Goal: Transaction & Acquisition: Purchase product/service

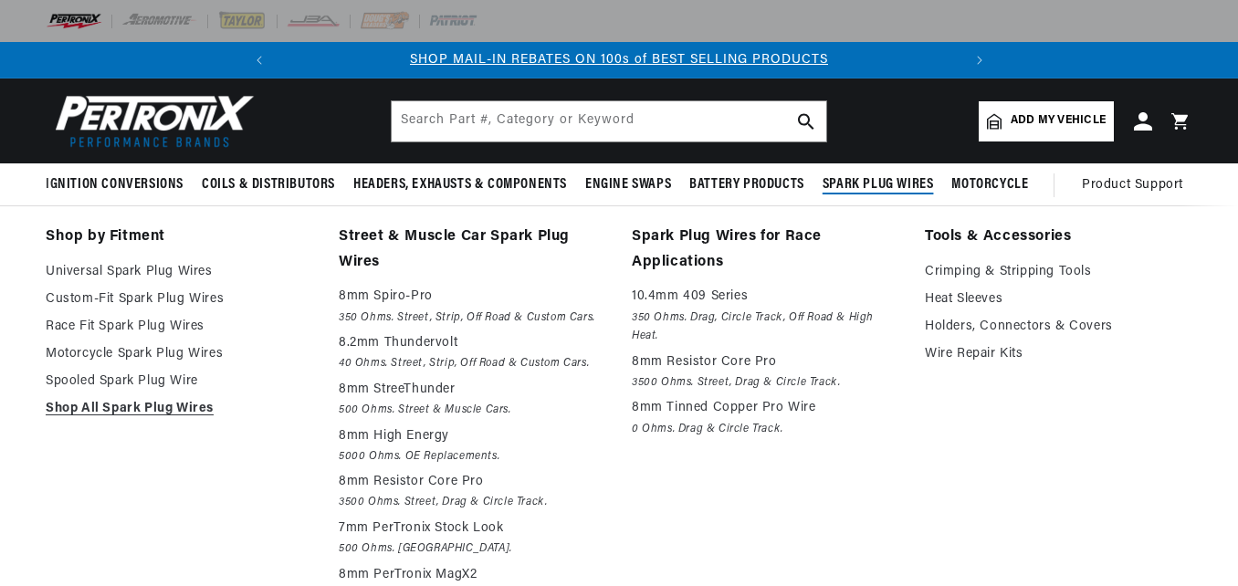
click at [845, 179] on span "Spark Plug Wires" at bounding box center [877, 184] width 111 height 19
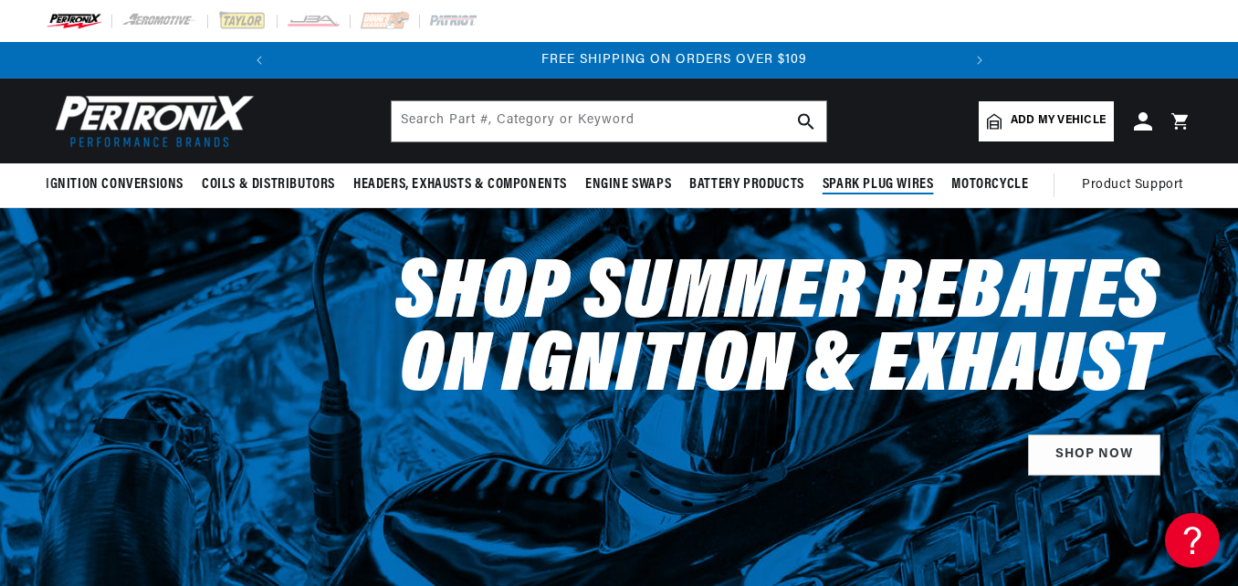
scroll to position [0, 682]
click at [845, 179] on span "Spark Plug Wires" at bounding box center [877, 184] width 111 height 19
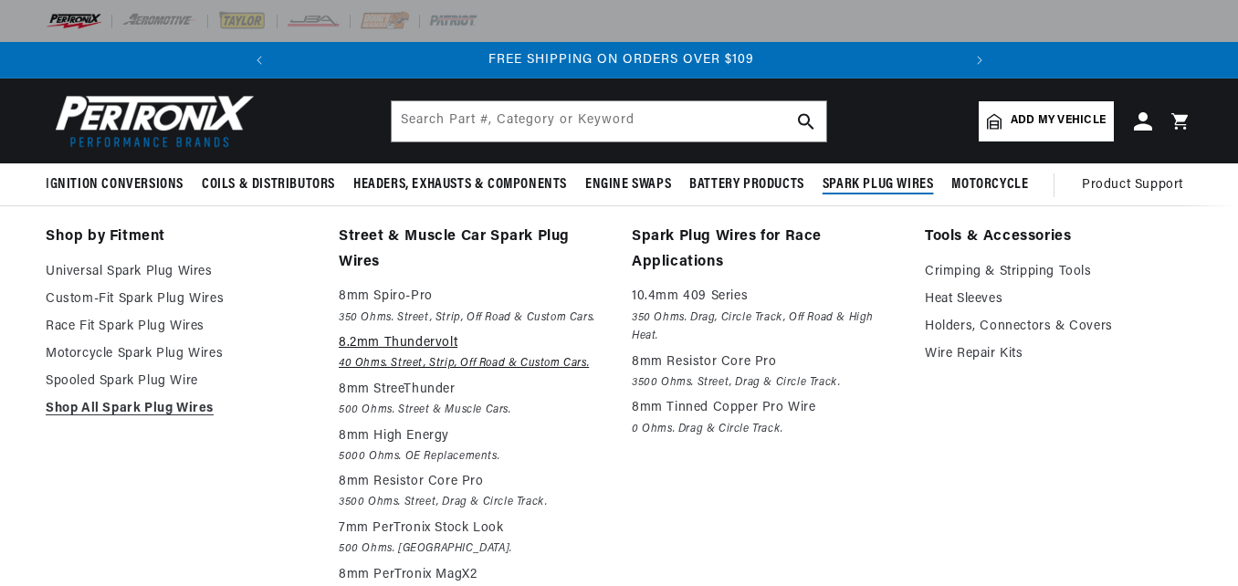
click at [495, 355] on em "40 Ohms. Street, Strip, Off Road & Custom Cars." at bounding box center [472, 363] width 267 height 19
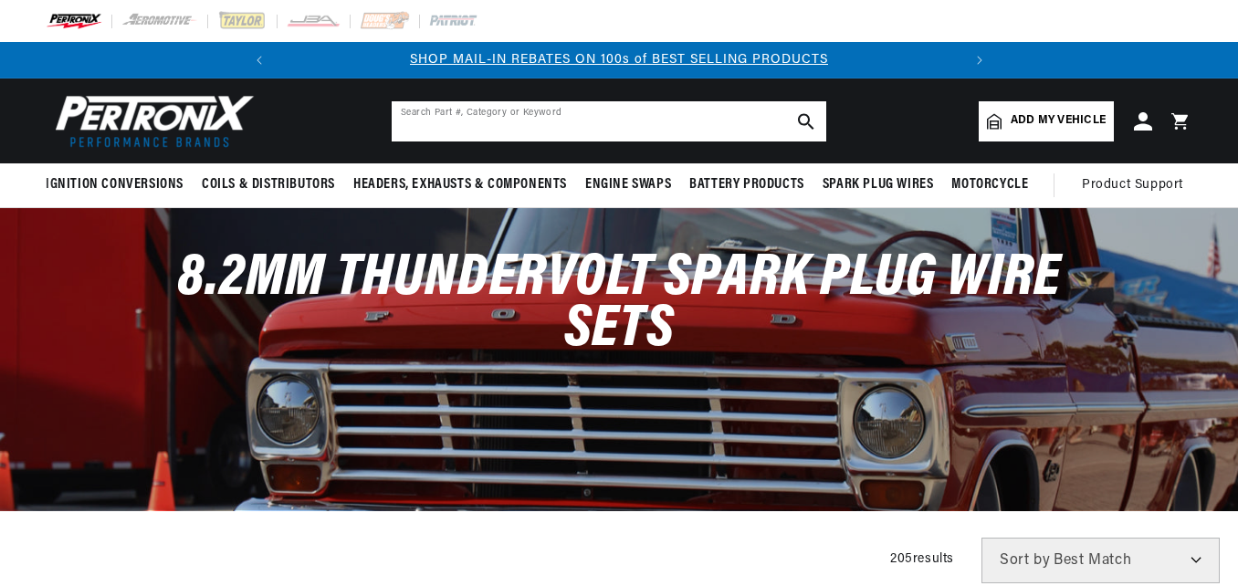
click at [581, 110] on input "text" at bounding box center [609, 121] width 434 height 40
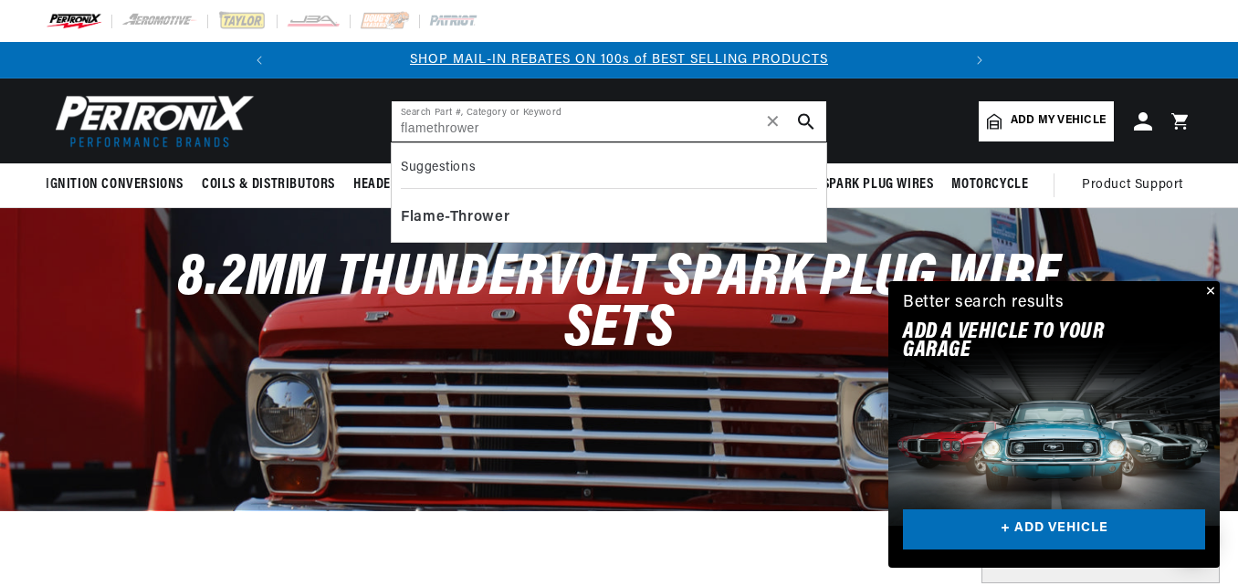
type input "flamethrower"
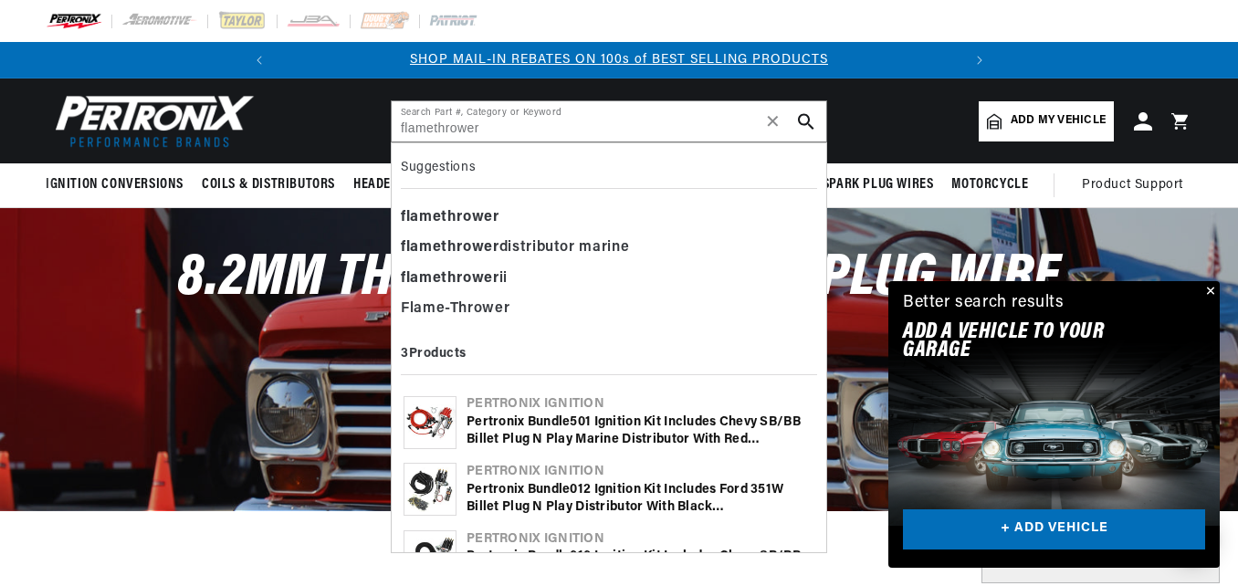
scroll to position [0, 682]
click at [438, 271] on b "flamethrower" at bounding box center [450, 278] width 99 height 15
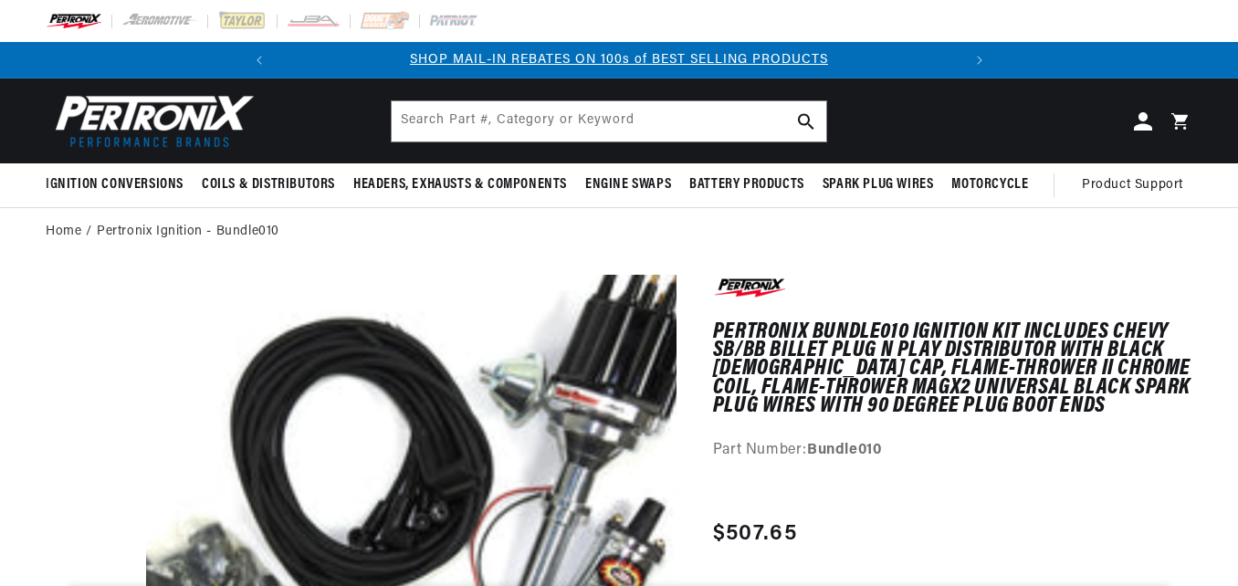
drag, startPoint x: 1235, startPoint y: 44, endPoint x: 1207, endPoint y: 585, distance: 542.0
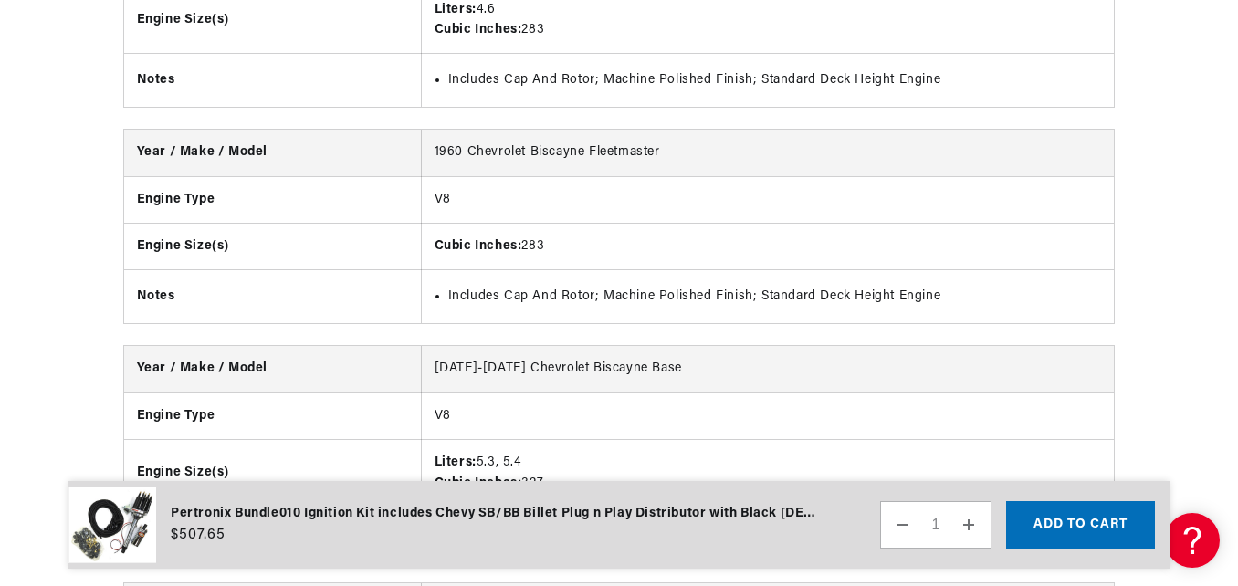
drag, startPoint x: 1234, startPoint y: 14, endPoint x: 1238, endPoint y: -20, distance: 34.0
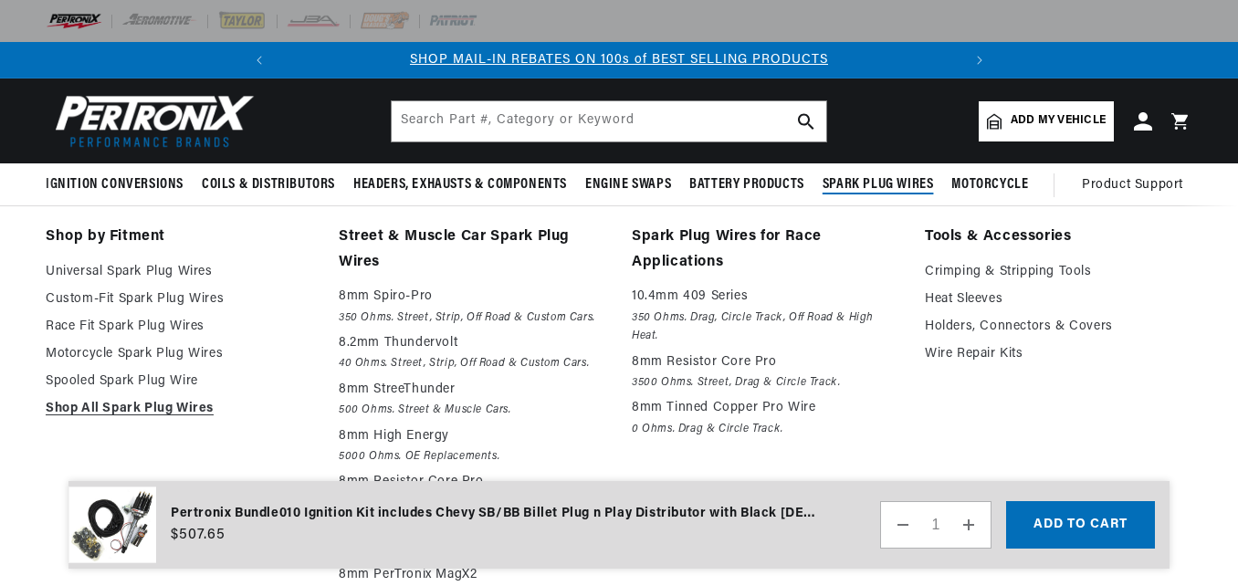
click at [895, 186] on span "Spark Plug Wires" at bounding box center [877, 184] width 111 height 19
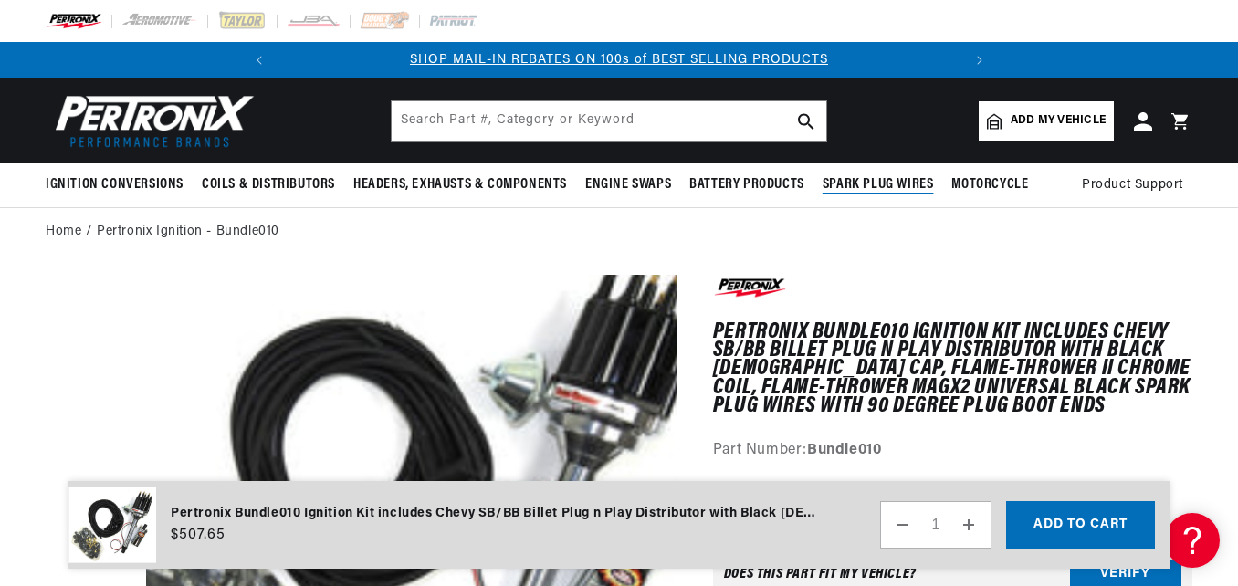
click at [896, 186] on span "Spark Plug Wires" at bounding box center [877, 184] width 111 height 19
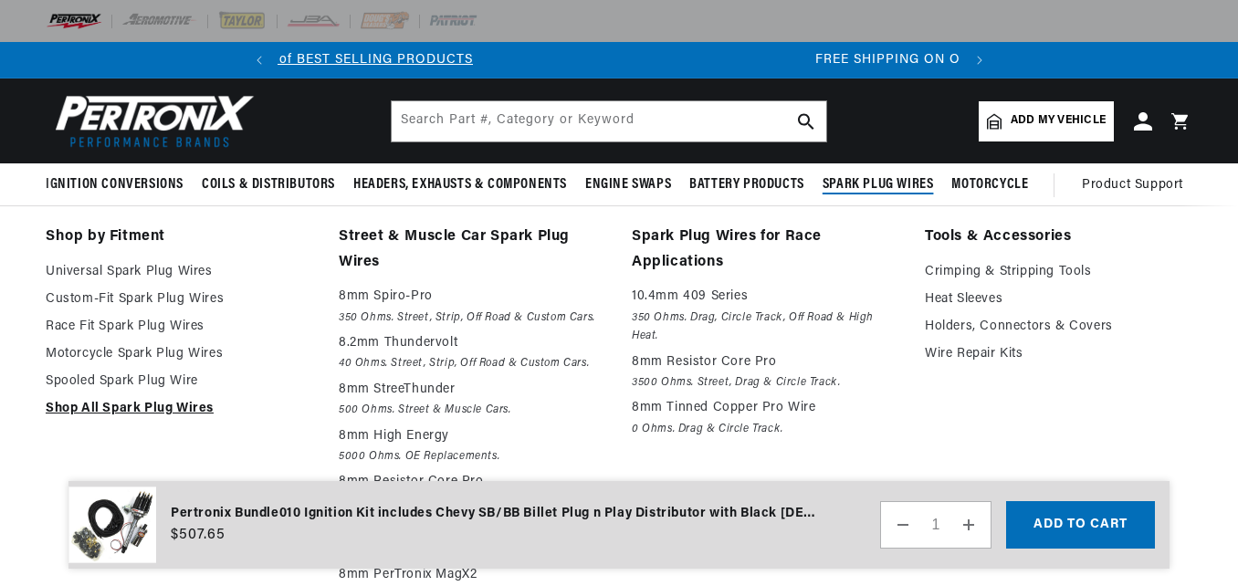
click at [131, 410] on link "Shop All Spark Plug Wires" at bounding box center [179, 409] width 267 height 22
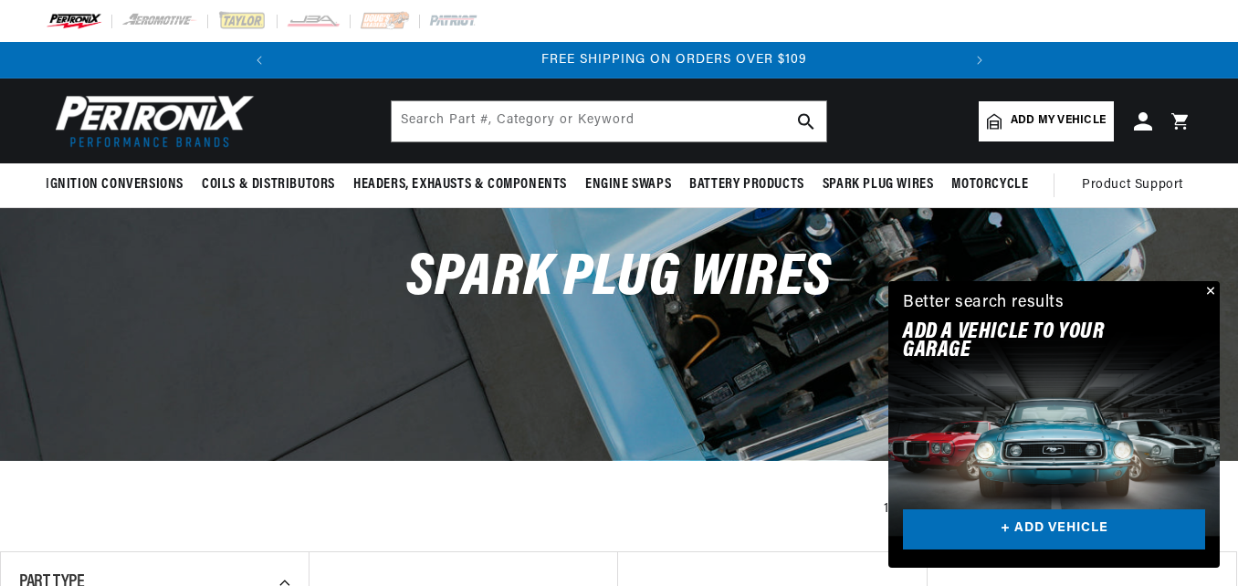
scroll to position [0, 682]
click at [1034, 529] on link "+ ADD VEHICLE" at bounding box center [1054, 529] width 302 height 41
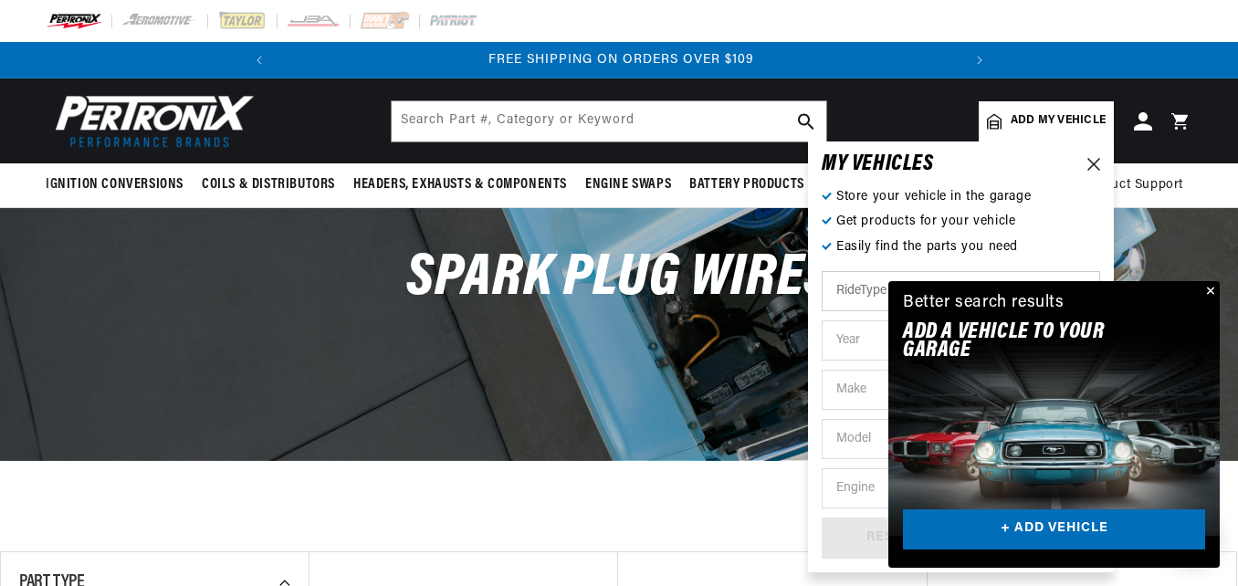
scroll to position [0, 0]
click at [1034, 529] on link "+ ADD VEHICLE" at bounding box center [1054, 529] width 302 height 41
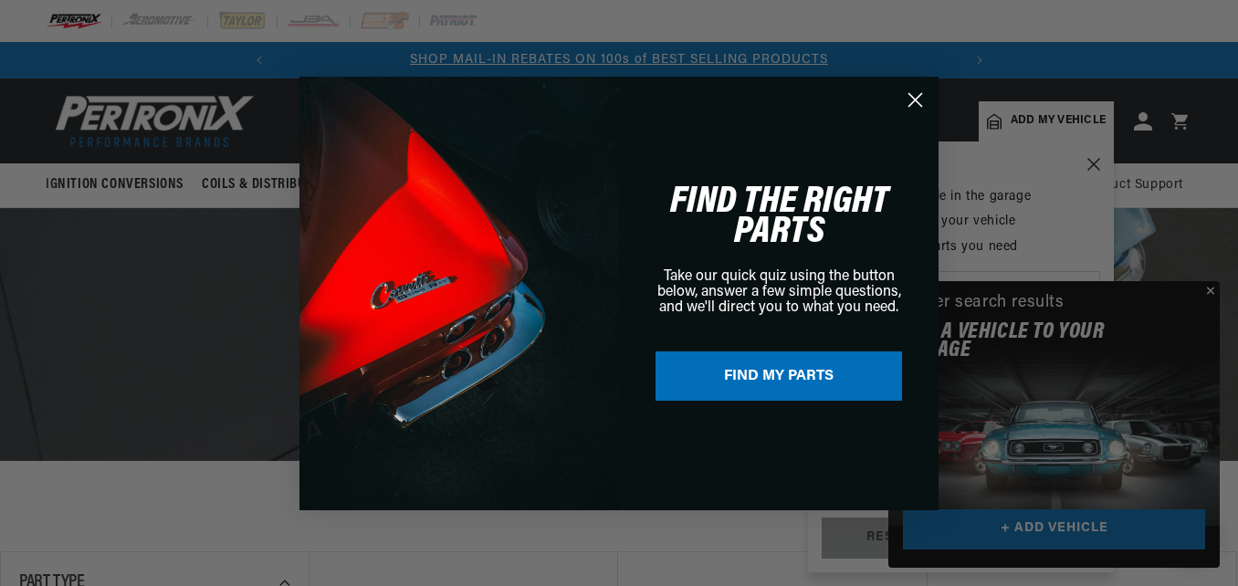
click at [1208, 287] on div "Close dialog FIND THE RIGHT PARTS Take our quick quiz using the button below, a…" at bounding box center [619, 293] width 1238 height 586
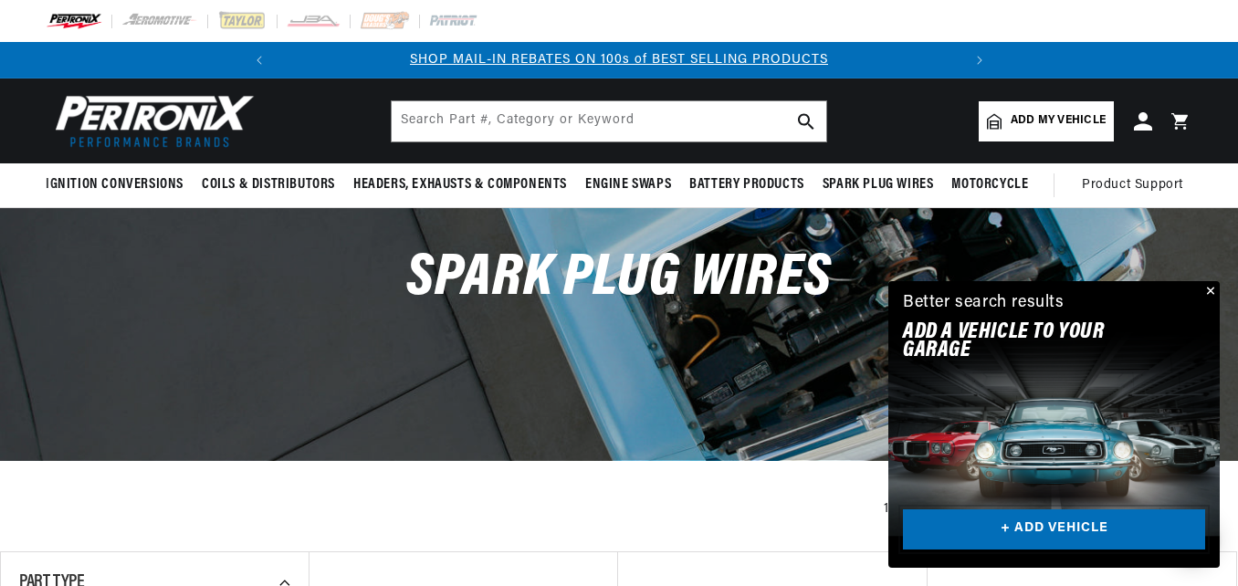
click at [1048, 527] on link "+ ADD VEHICLE" at bounding box center [1054, 529] width 302 height 41
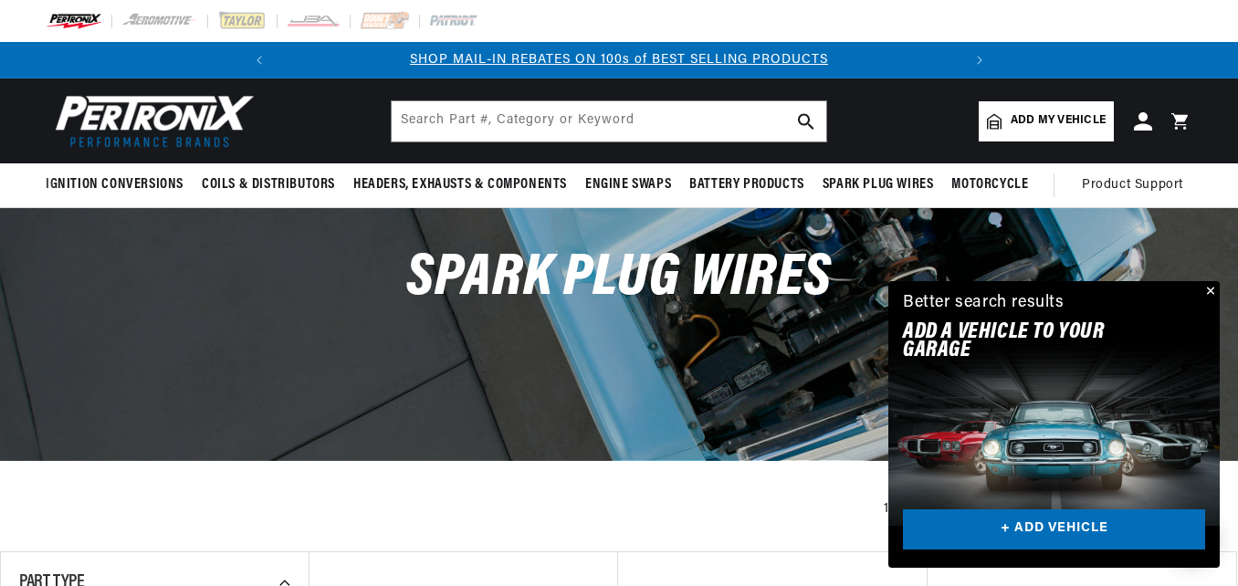
drag, startPoint x: 1112, startPoint y: 308, endPoint x: 729, endPoint y: 354, distance: 385.3
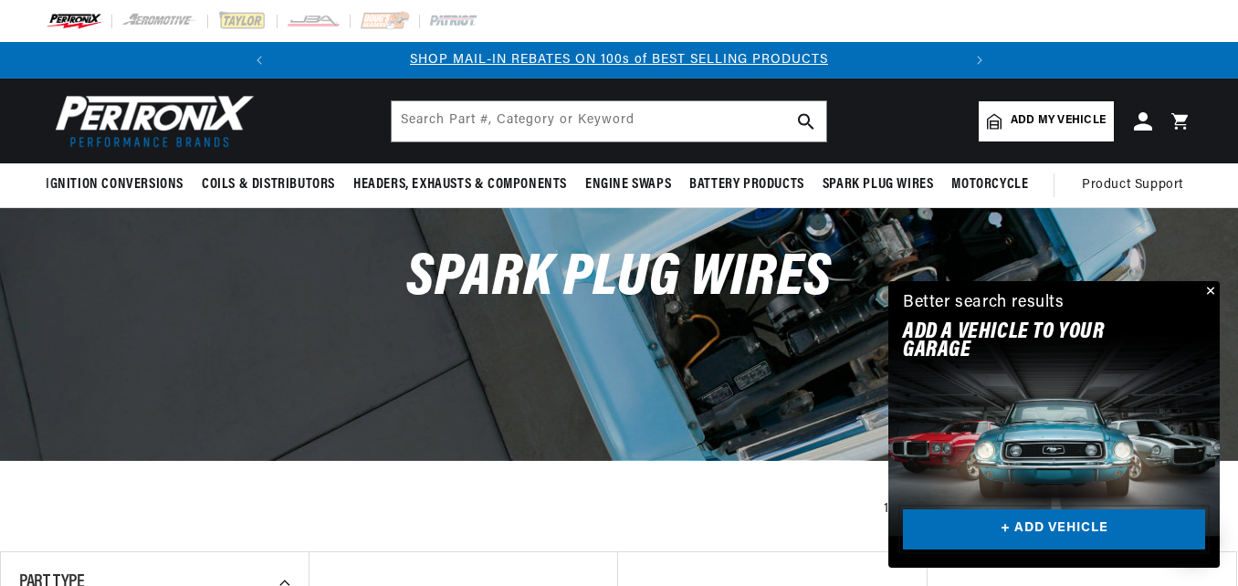
click at [1086, 526] on link "+ ADD VEHICLE" at bounding box center [1054, 529] width 302 height 41
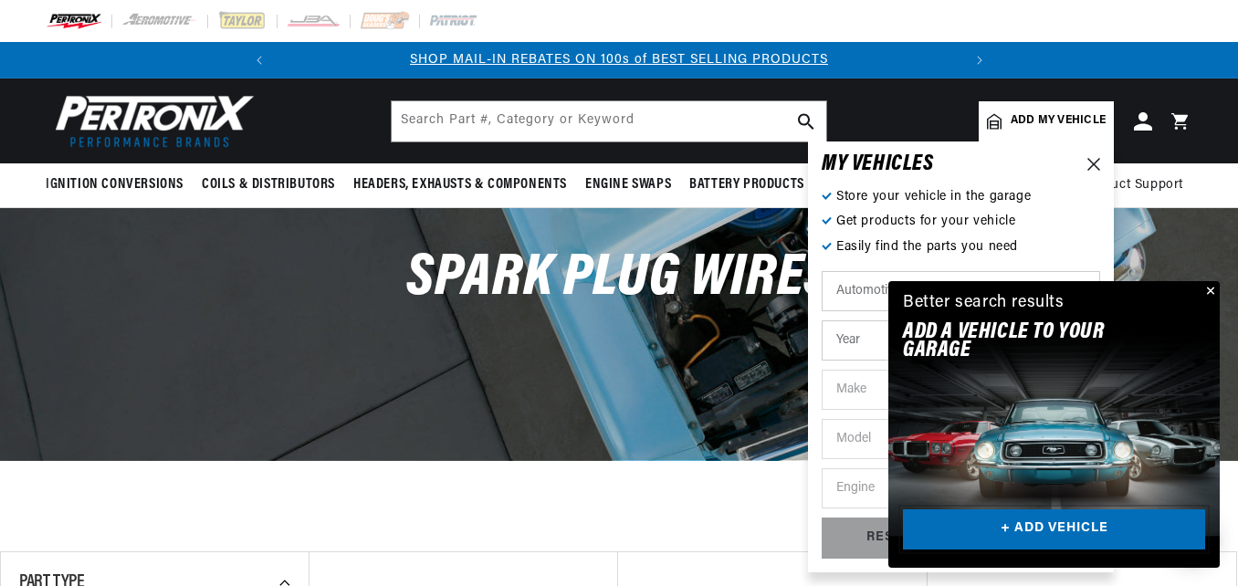
click at [1071, 518] on link "+ ADD VEHICLE" at bounding box center [1054, 529] width 302 height 41
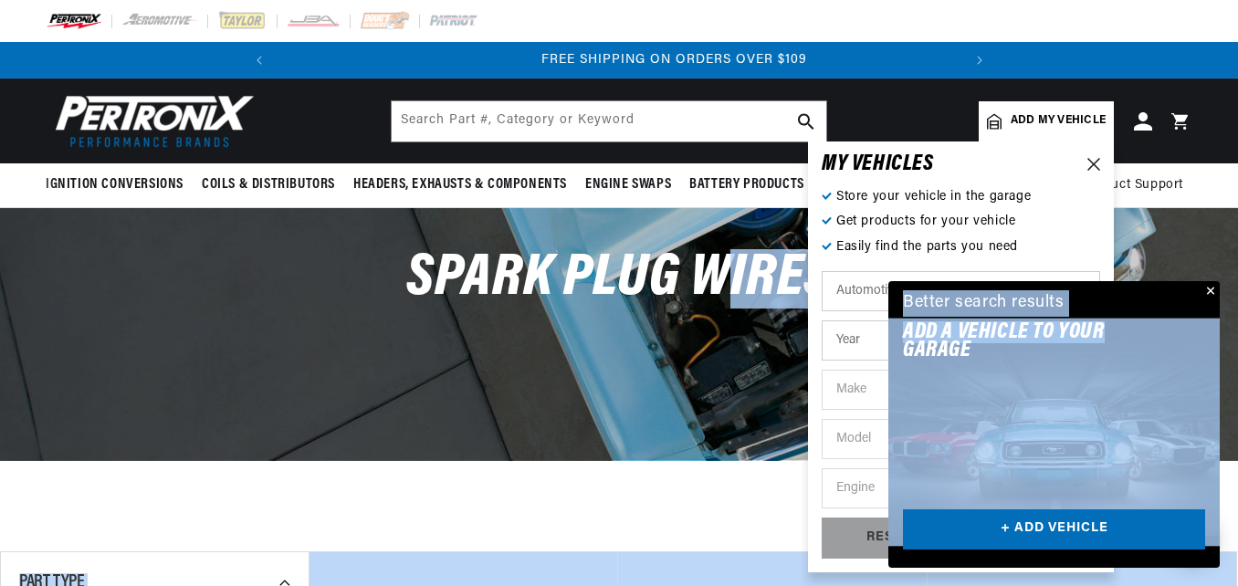
scroll to position [0, 682]
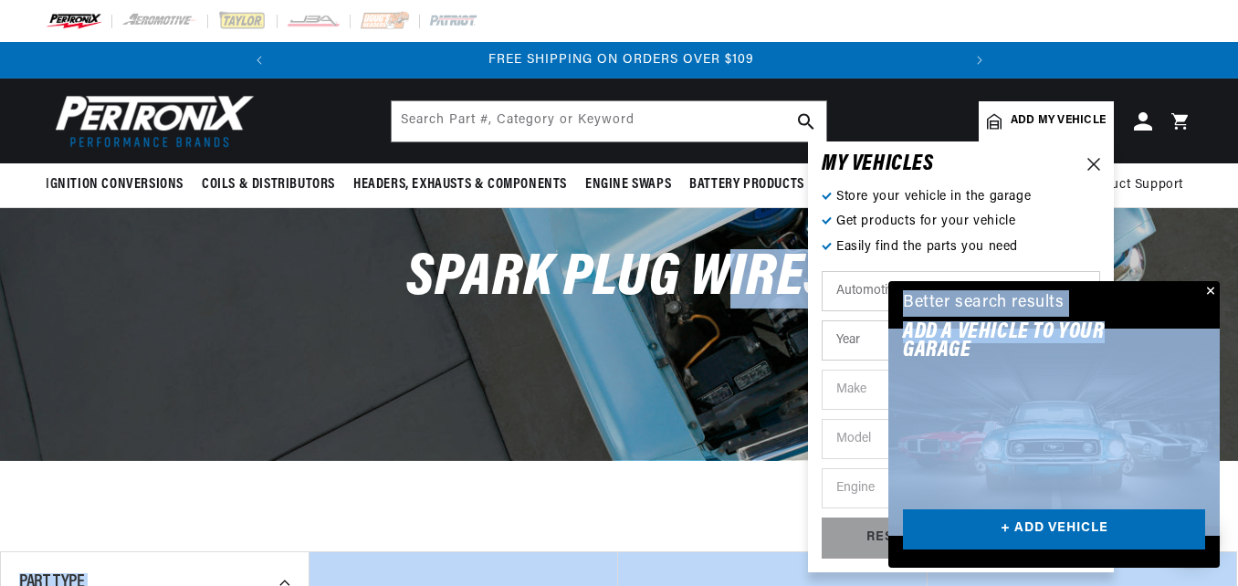
click at [854, 336] on select "Year 2022 2021 2020 2019 2018 2017 2016 2015 2014 2013 2012 2011 2010 2009 2008…" at bounding box center [961, 340] width 278 height 40
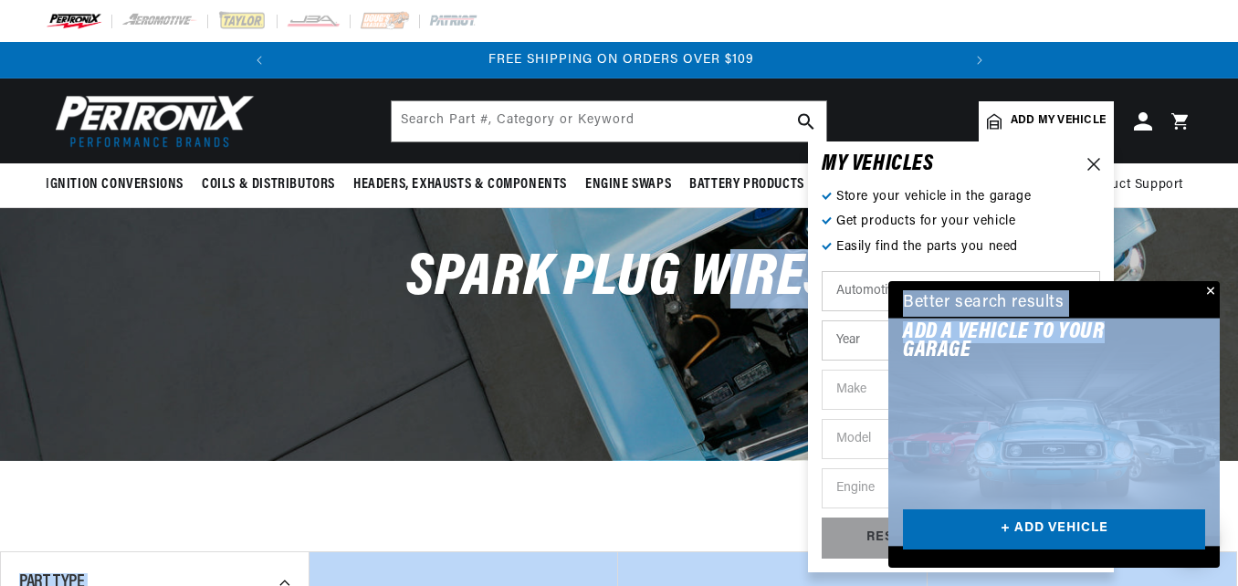
select select "2020"
click at [822, 320] on select "Year 2022 2021 2020 2019 2018 2017 2016 2015 2014 2013 2012 2011 2010 2009 2008…" at bounding box center [961, 340] width 278 height 40
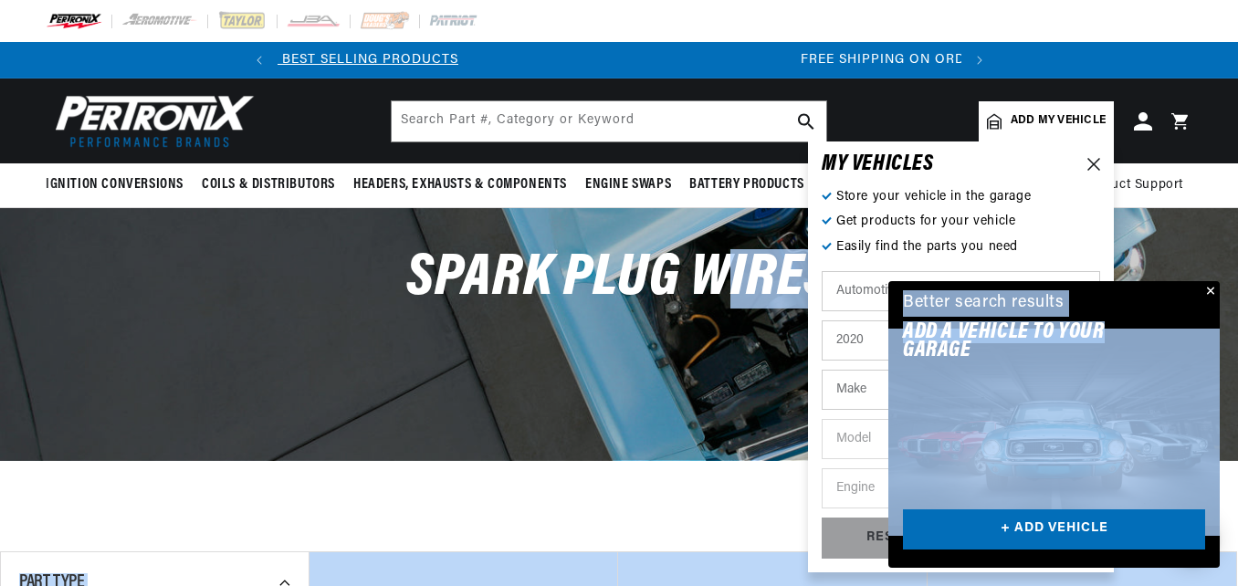
scroll to position [0, 0]
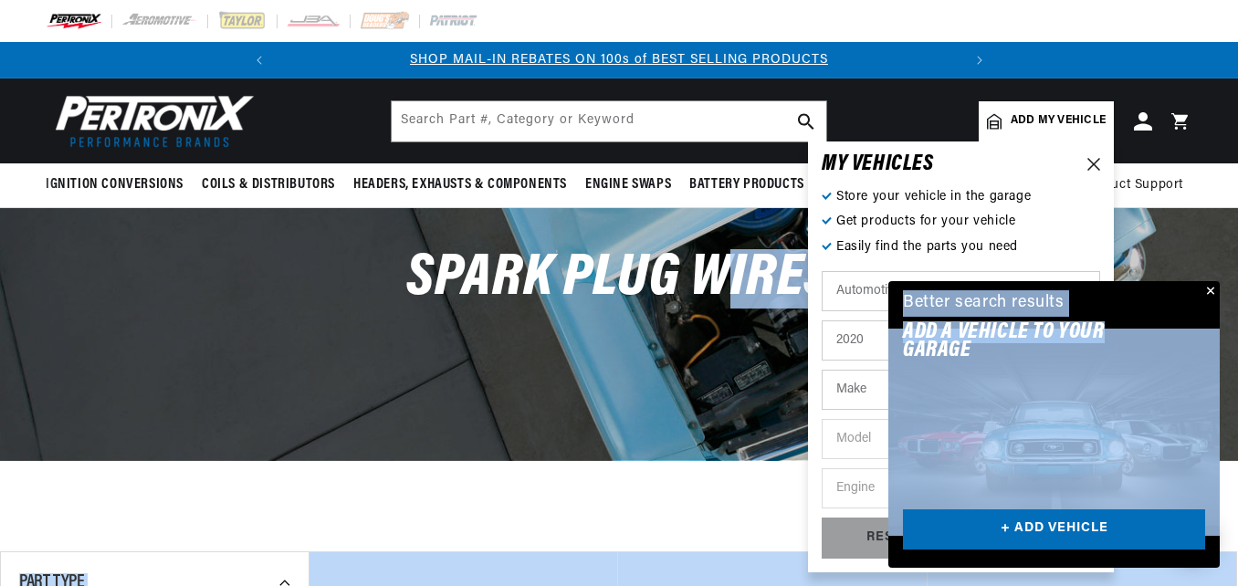
click at [857, 394] on select "Make Cadillac Chevrolet Chrysler Dodge Ford GMC INFINITI Jeep Nissan Ram Subaru…" at bounding box center [961, 390] width 278 height 40
click at [1209, 287] on button "Close" at bounding box center [1209, 292] width 22 height 22
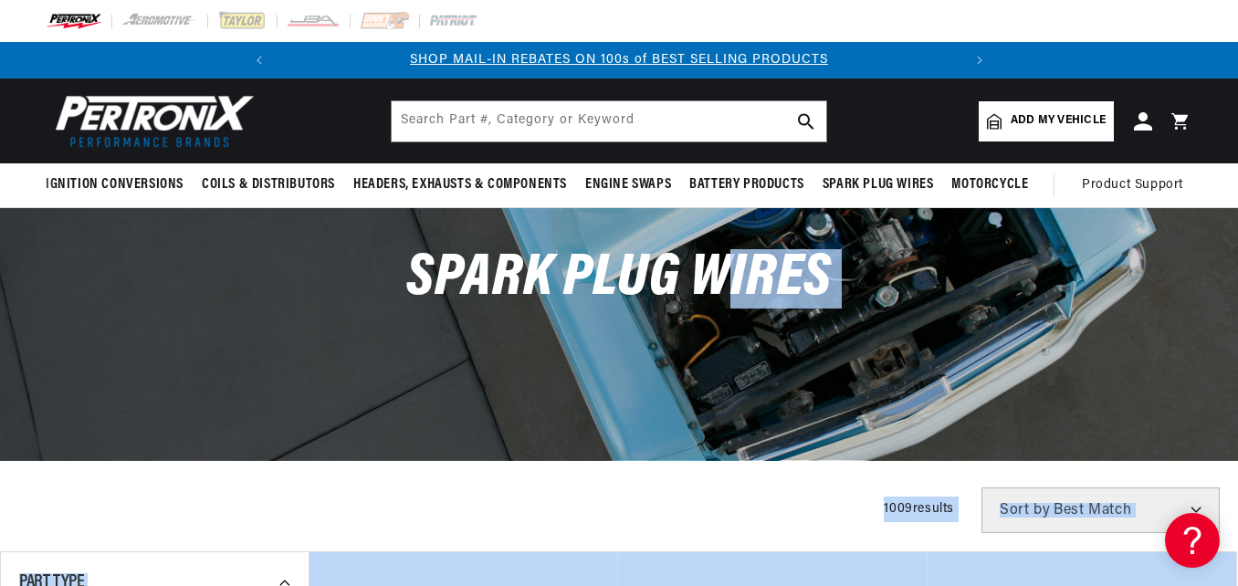
click at [1209, 287] on div "Spark Plug Wires" at bounding box center [619, 288] width 1238 height 160
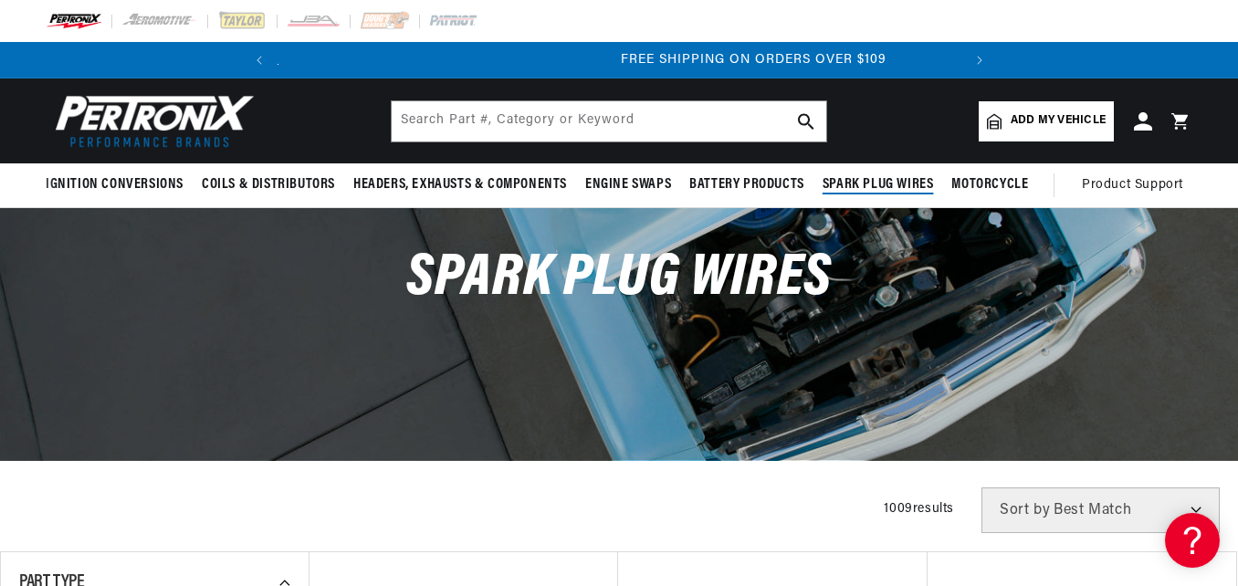
scroll to position [0, 682]
click at [1035, 110] on link "Add my vehicle" at bounding box center [1046, 121] width 135 height 40
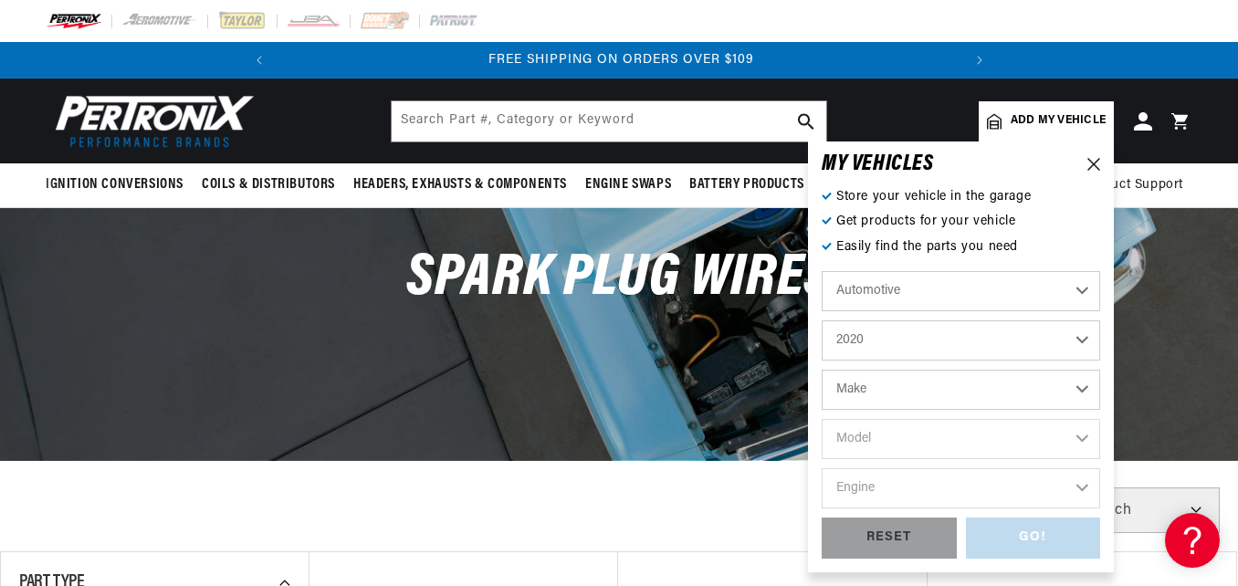
click at [1077, 288] on select "Automotive Agricultural Industrial Marine Motorcycle" at bounding box center [961, 291] width 278 height 40
click at [1082, 338] on select "2022 2021 2020 2019 2018 2017 2016 2015 2014 2013 2012 2011 2010 2009 2008 2007…" at bounding box center [961, 340] width 278 height 40
click at [1081, 337] on select "2022 2021 2020 2019 2018 2017 2016 2015 2014 2013 2012 2011 2010 2009 2008 2007…" at bounding box center [961, 340] width 278 height 40
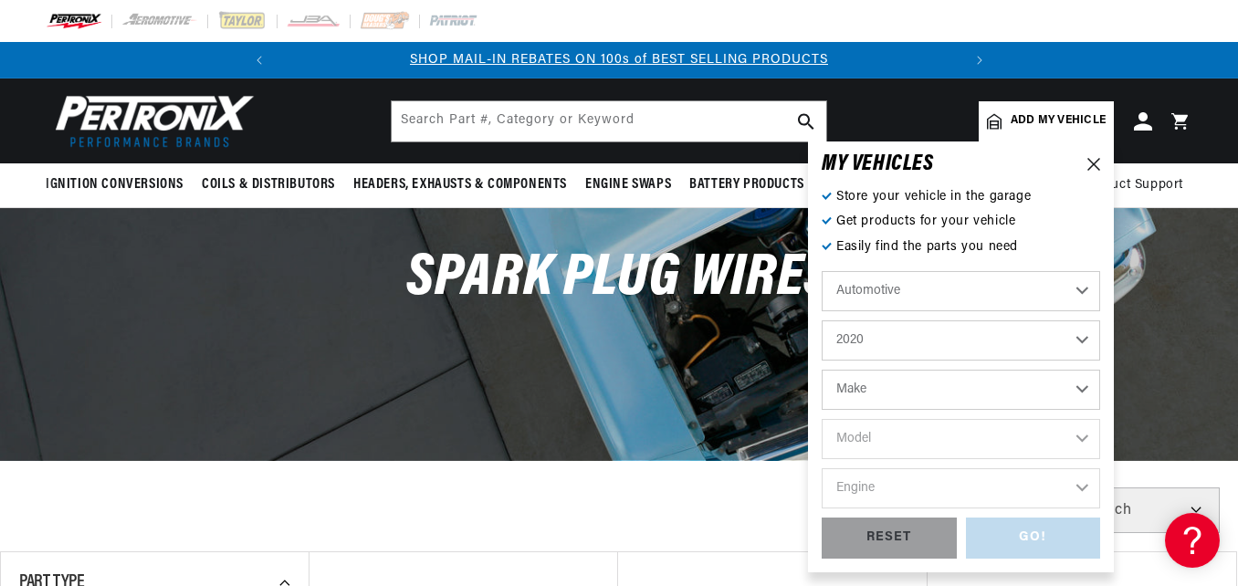
click at [1083, 343] on select "2022 2021 2020 2019 2018 2017 2016 2015 2014 2013 2012 2011 2010 2009 2008 2007…" at bounding box center [961, 340] width 278 height 40
click at [822, 320] on select "2022 2021 2020 2019 2018 2017 2016 2015 2014 2013 2012 2011 2010 2009 2008 2007…" at bounding box center [961, 340] width 278 height 40
select select "1973"
click at [1083, 391] on select "Make Alfa Romeo American Motors Aston Martin Audi Austin Avanti Bentley BMW Bui…" at bounding box center [961, 390] width 278 height 40
select select "Volkswagen"
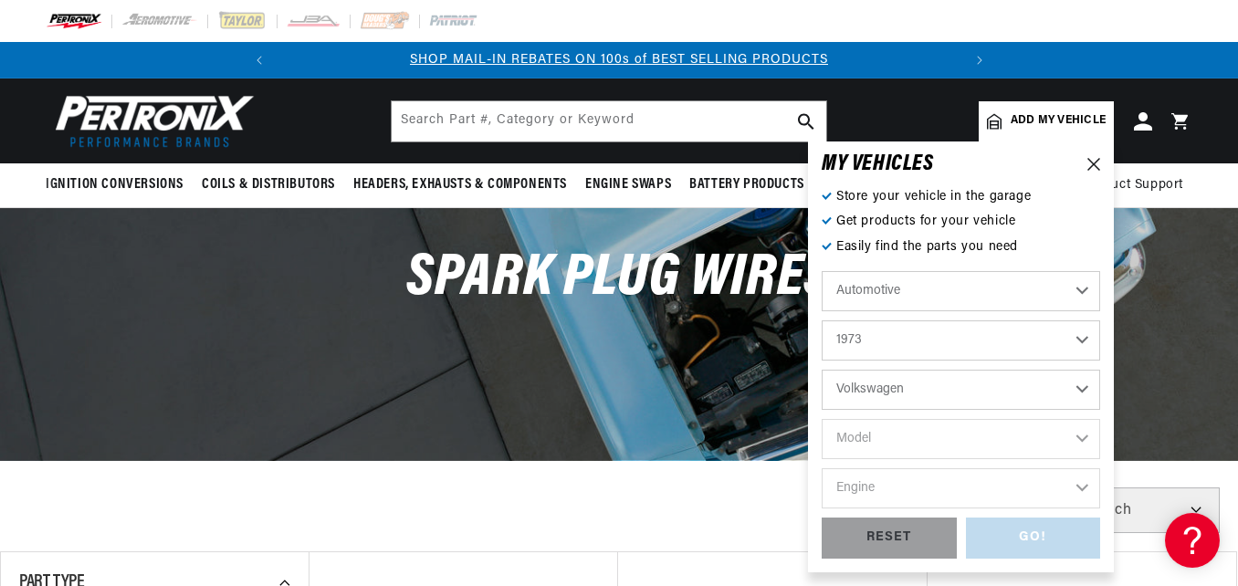
click at [822, 370] on select "Make Alfa Romeo American Motors Aston Martin Audi Austin Avanti Bentley BMW Bui…" at bounding box center [961, 390] width 278 height 40
select select "Volkswagen"
click at [1076, 432] on select "Model 412 Beetle Fastback Karmann Ghia Squareback Super Beetle Thing" at bounding box center [961, 439] width 278 height 40
select select "Thing"
click at [822, 419] on select "Model 412 Beetle Fastback Karmann Ghia Squareback Super Beetle Thing" at bounding box center [961, 439] width 278 height 40
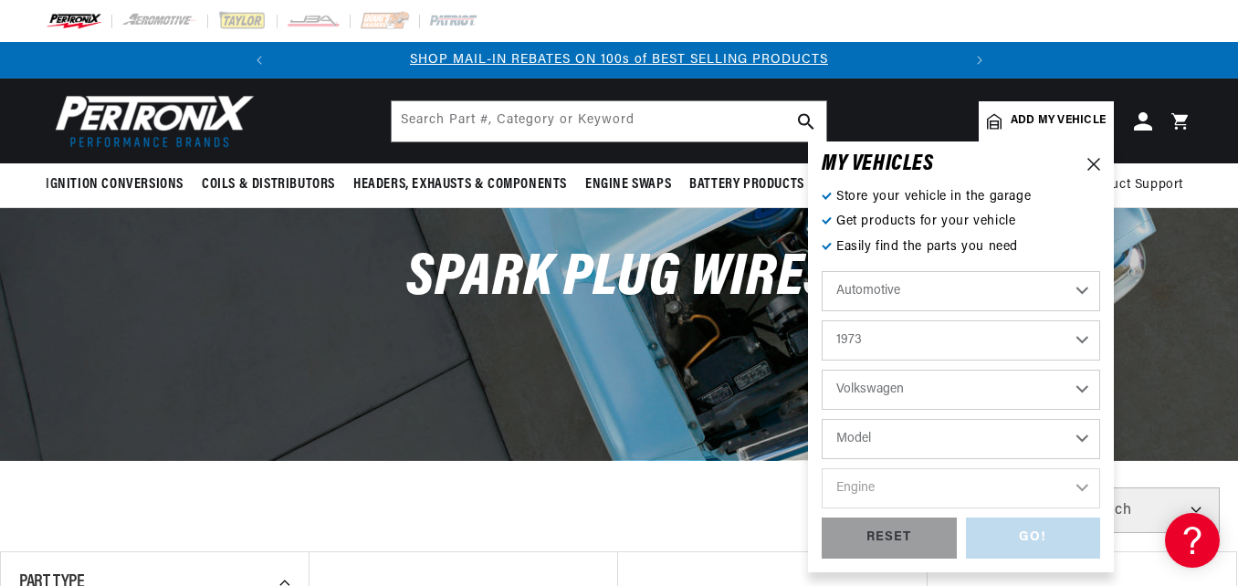
select select "Thing"
click at [1081, 488] on select "Engine 1.6L 4" at bounding box center [961, 488] width 278 height 40
select select "1.6L"
click at [822, 468] on select "Engine 1.6L 4" at bounding box center [961, 488] width 278 height 40
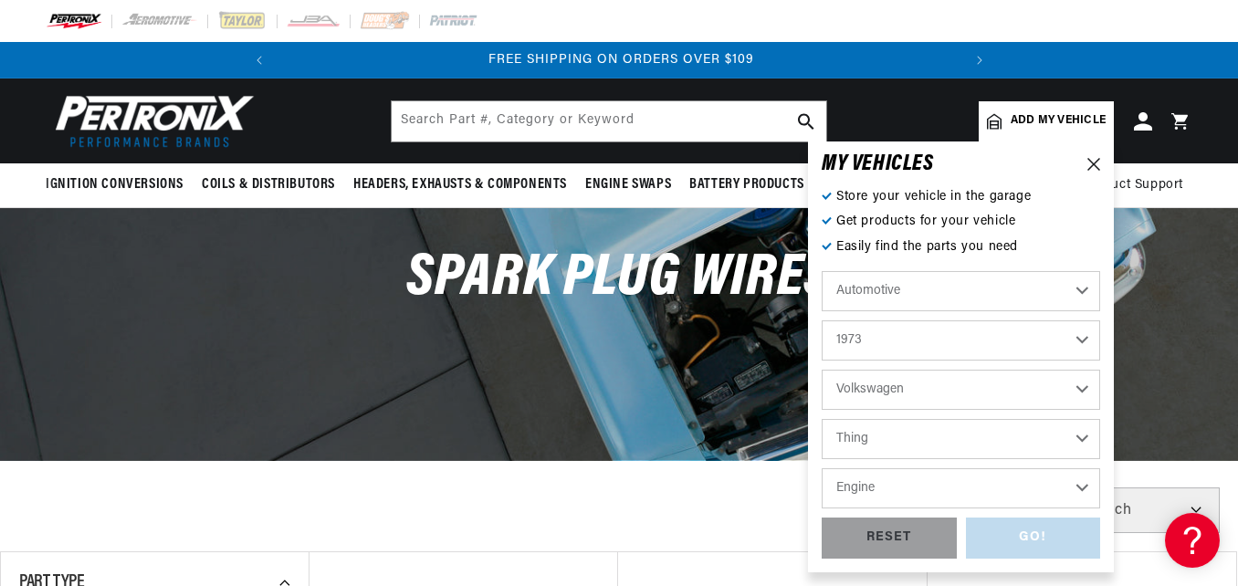
select select "1.6L"
click at [1019, 542] on div "GO!" at bounding box center [1033, 538] width 135 height 41
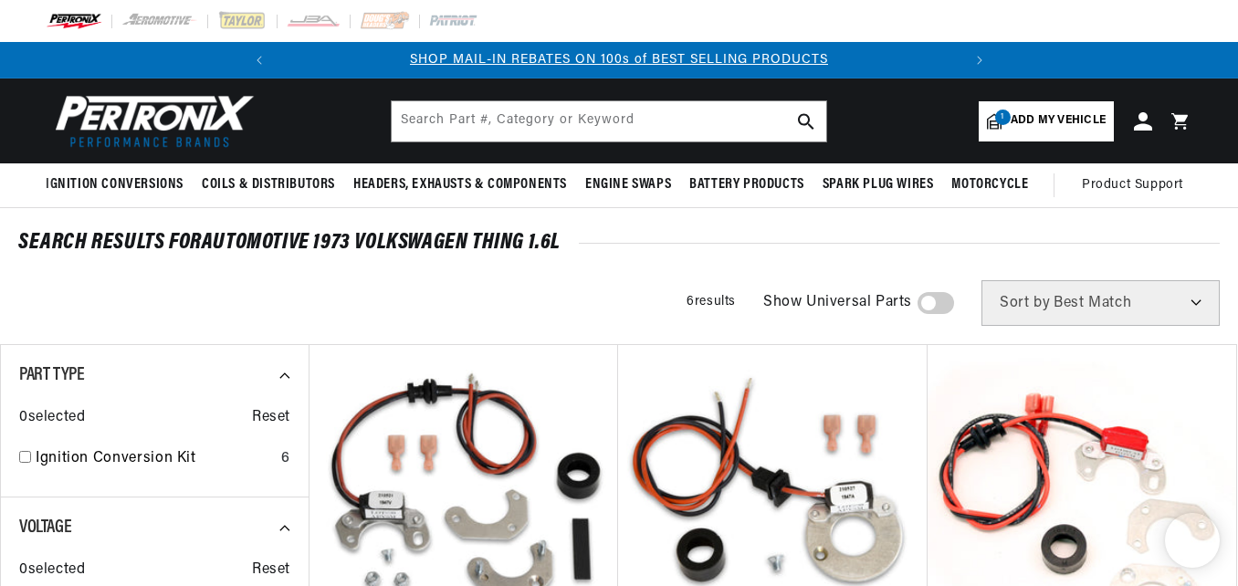
click at [1236, 18] on div at bounding box center [619, 21] width 1238 height 42
click at [1205, 80] on header "BETTER SEARCH RESULTS Add your vehicle's year, make, and model to find parts be…" at bounding box center [619, 121] width 1238 height 85
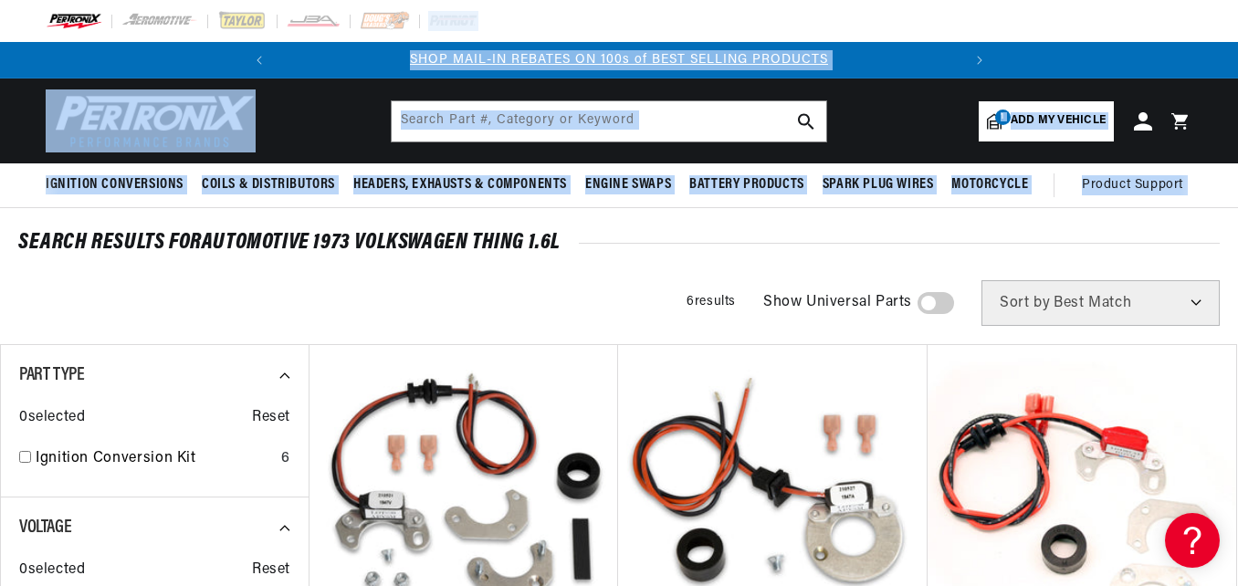
drag, startPoint x: 1237, startPoint y: 25, endPoint x: 1242, endPoint y: 129, distance: 104.2
click at [1237, 129] on html "Skip to content Your cart Your cart is empty Get the right parts the first time…" at bounding box center [619, 293] width 1238 height 586
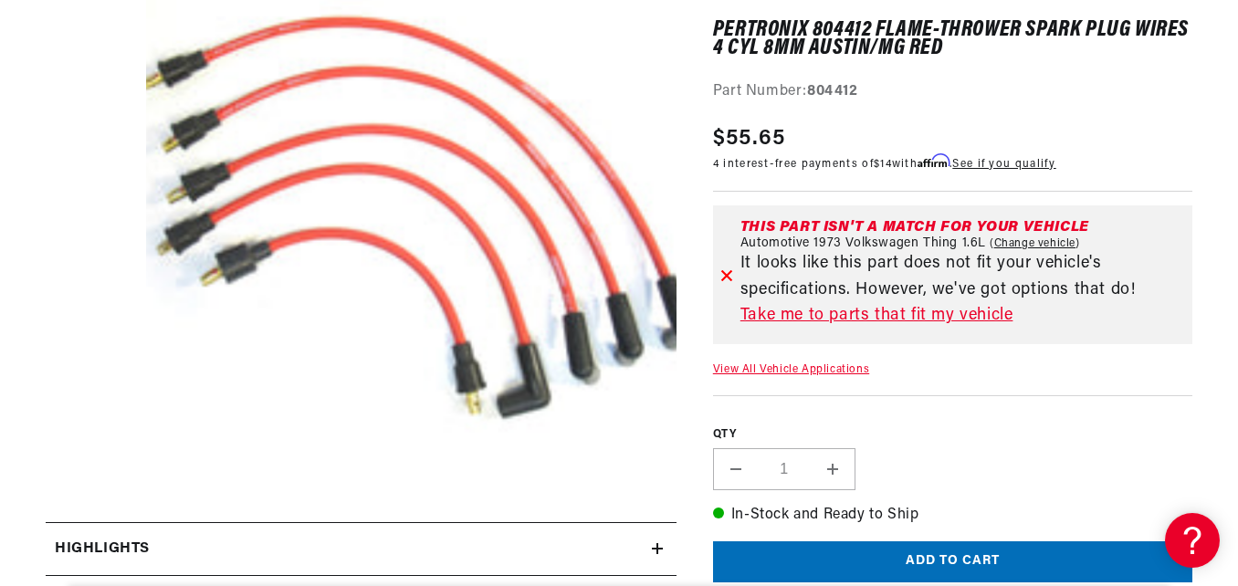
click at [891, 316] on link "Take me to parts that fit my vehicle" at bounding box center [962, 317] width 445 height 26
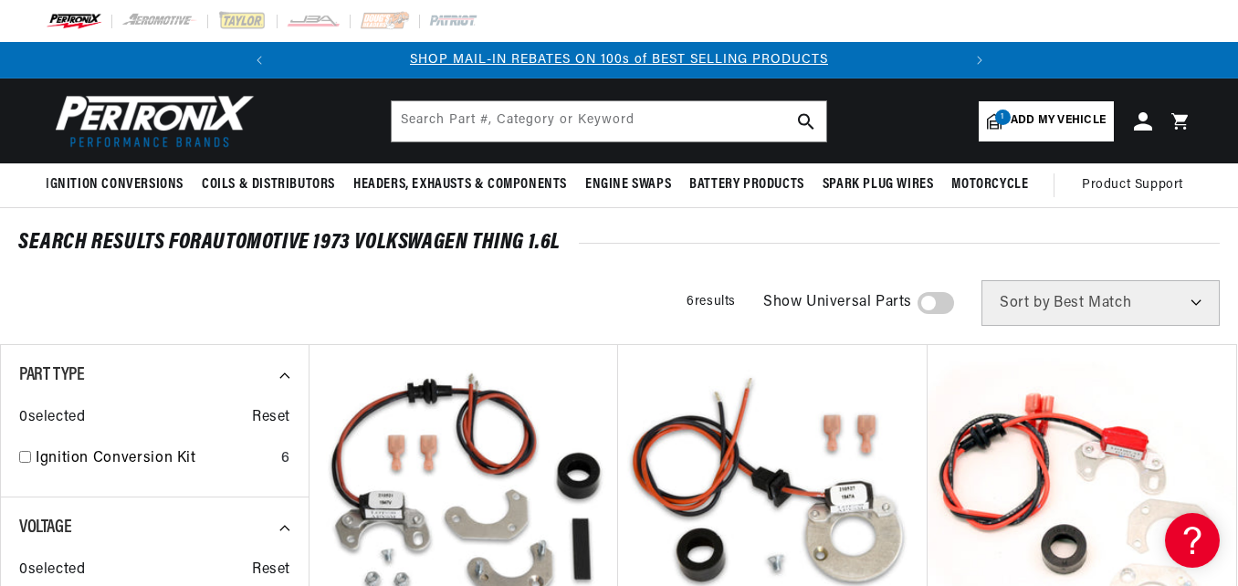
scroll to position [513, 0]
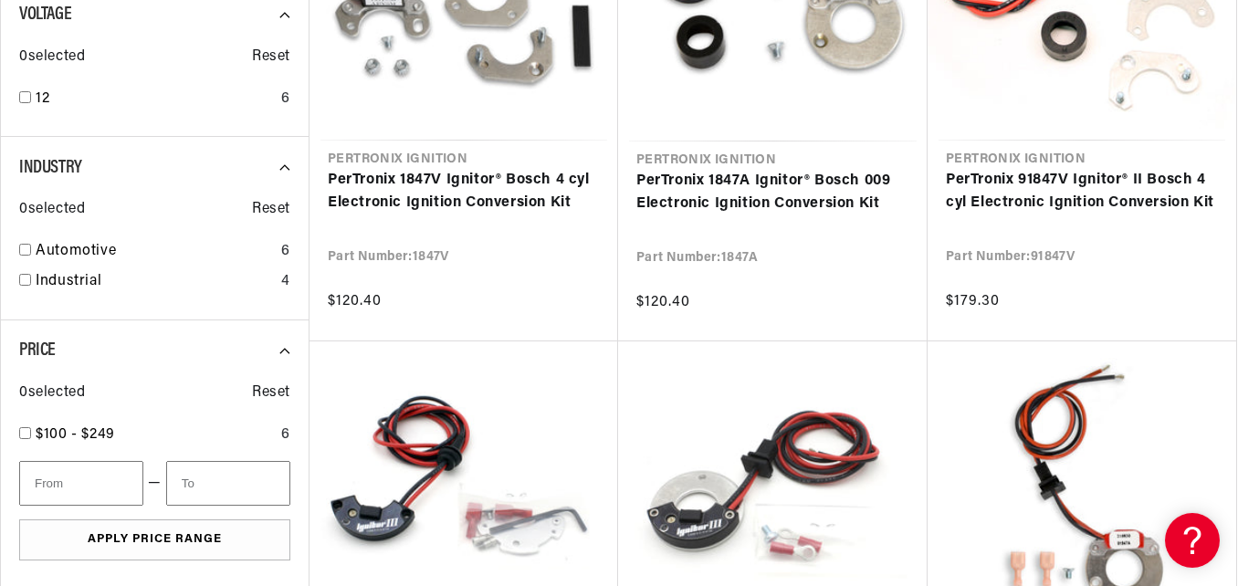
drag, startPoint x: 1237, startPoint y: 209, endPoint x: 1242, endPoint y: 298, distance: 88.7
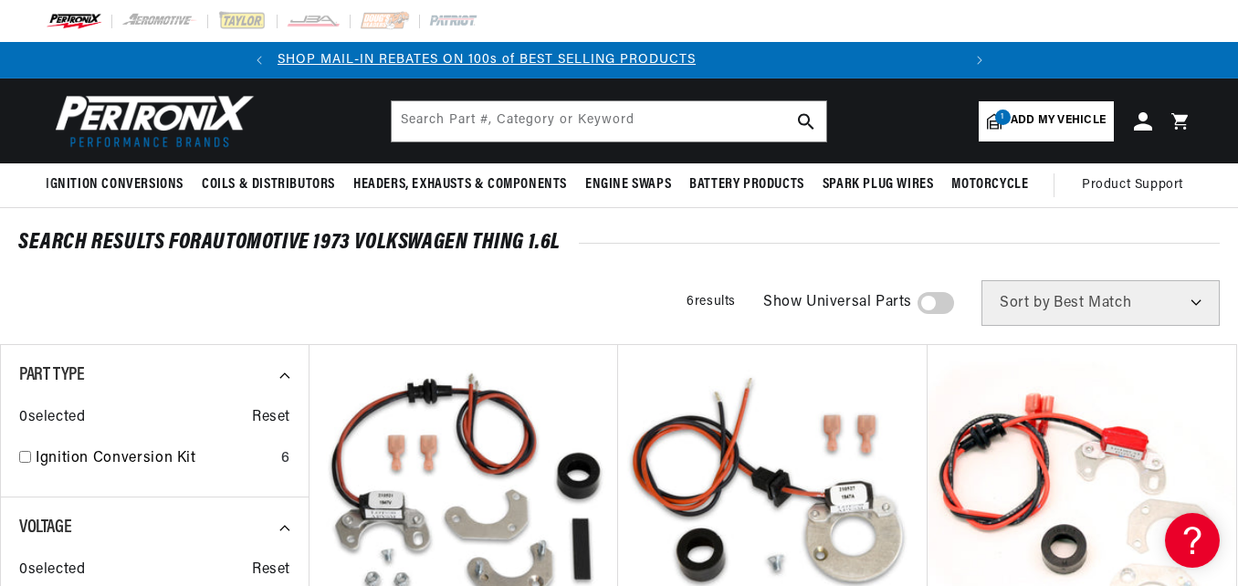
scroll to position [0, 0]
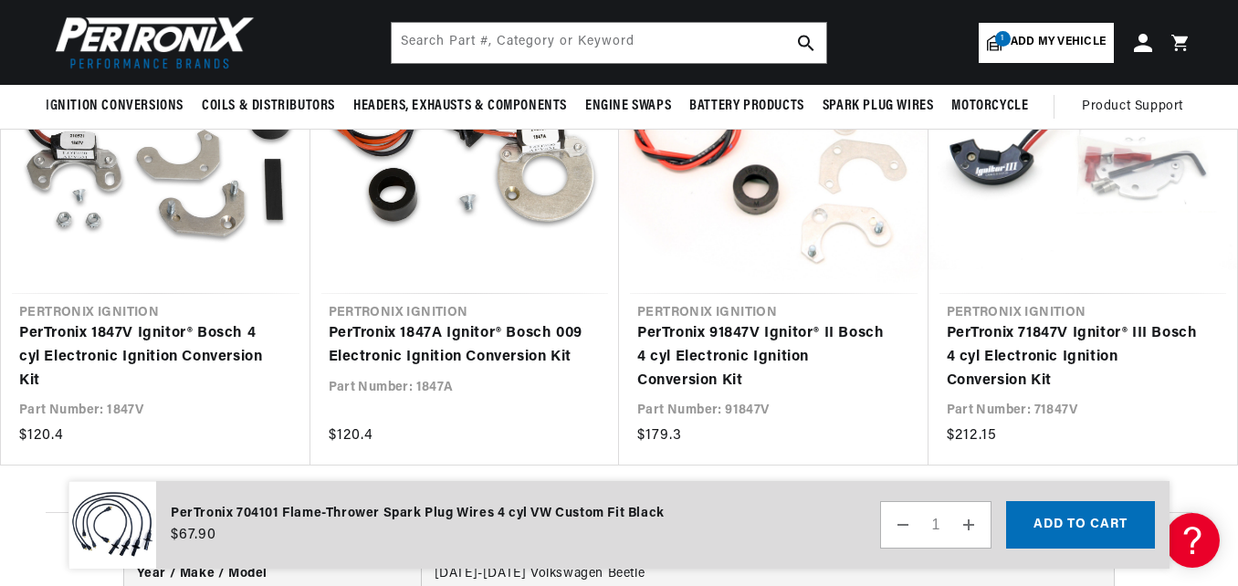
scroll to position [0, 682]
